Goal: Task Accomplishment & Management: Use online tool/utility

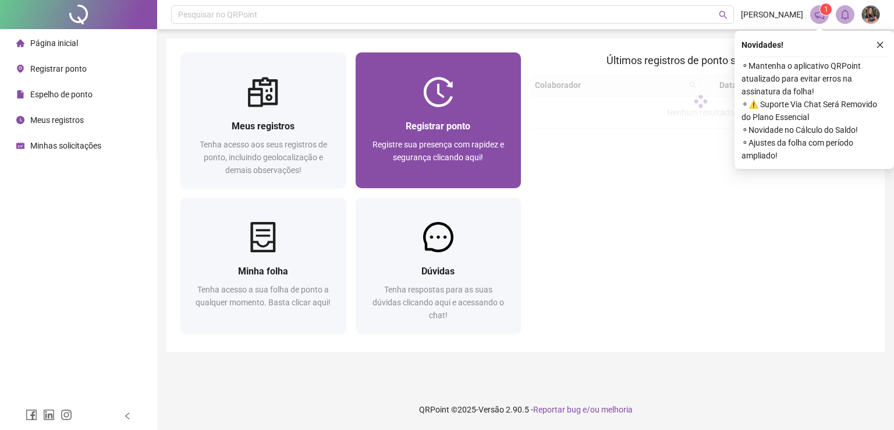
click at [416, 91] on div at bounding box center [439, 92] width 166 height 30
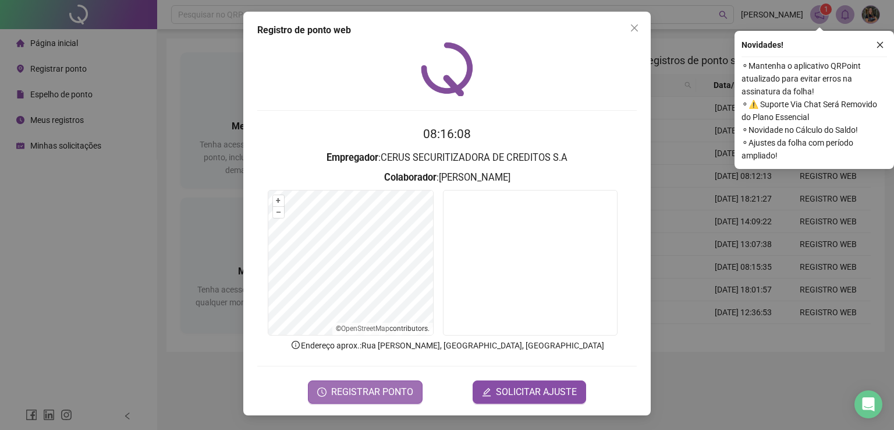
click at [338, 388] on span "REGISTRAR PONTO" at bounding box center [372, 392] width 82 height 14
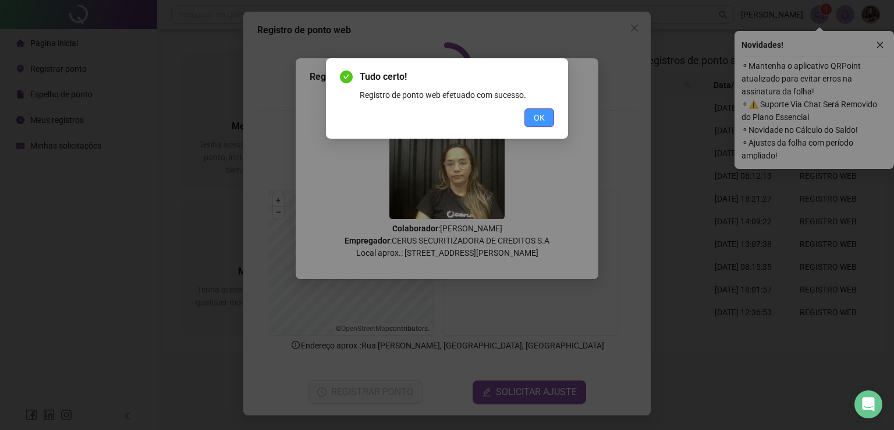
click at [548, 116] on button "OK" at bounding box center [540, 117] width 30 height 19
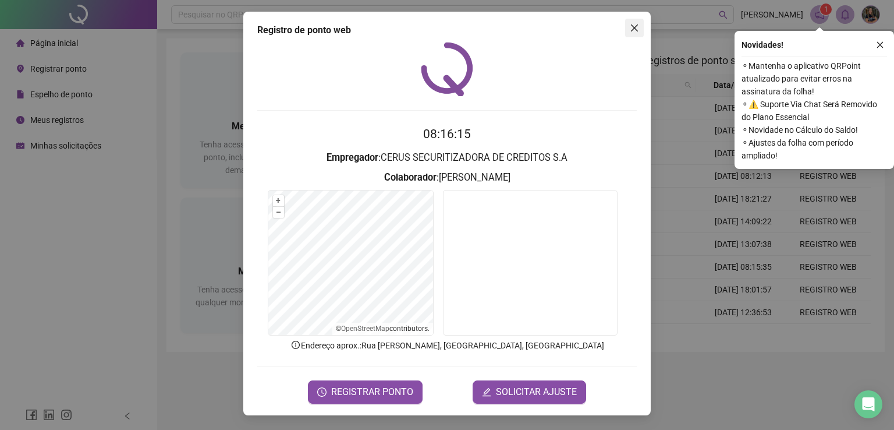
click at [634, 29] on icon "close" at bounding box center [634, 27] width 7 height 7
